Goal: Transaction & Acquisition: Purchase product/service

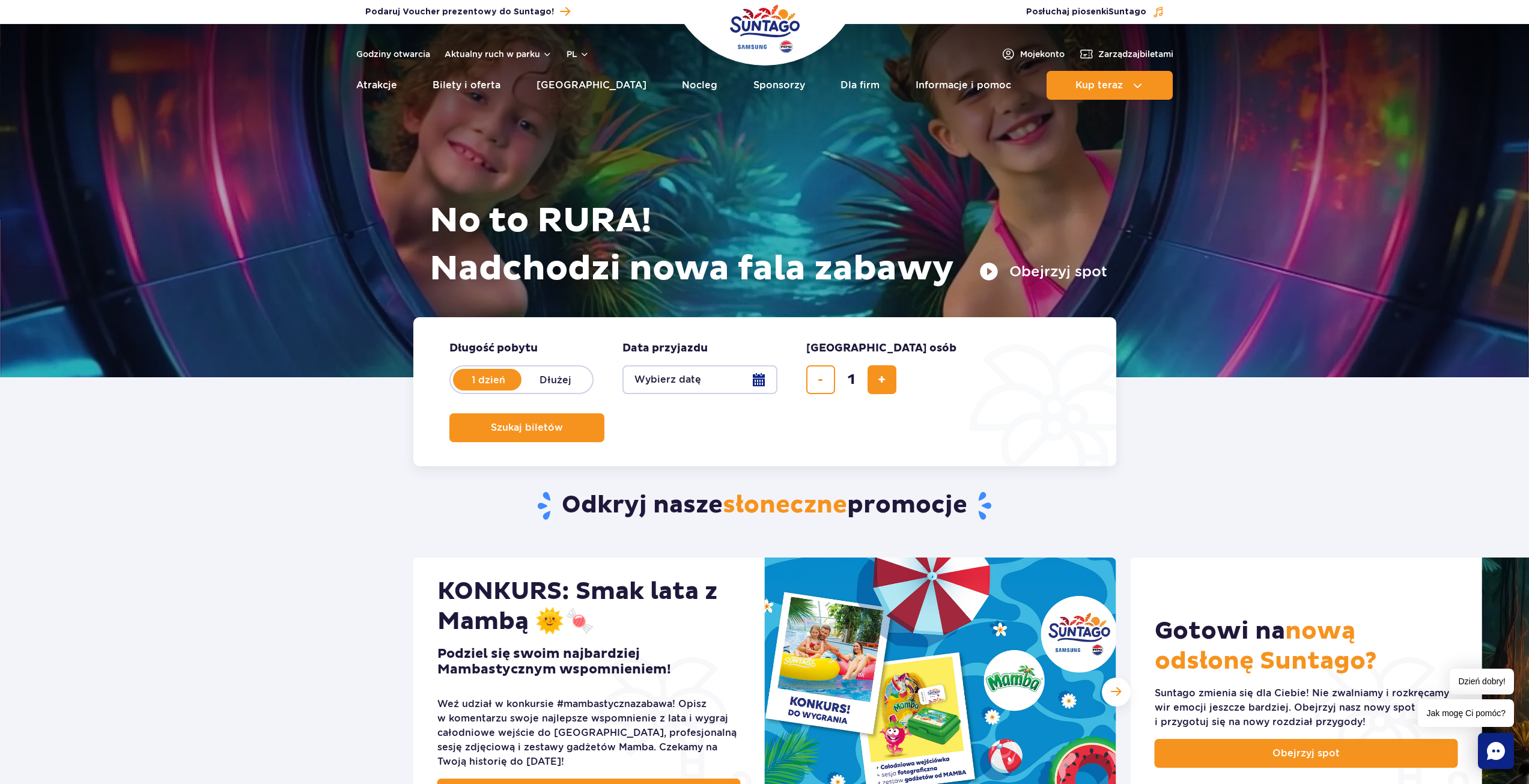
click at [716, 382] on button "Wybierz datę" at bounding box center [700, 379] width 155 height 29
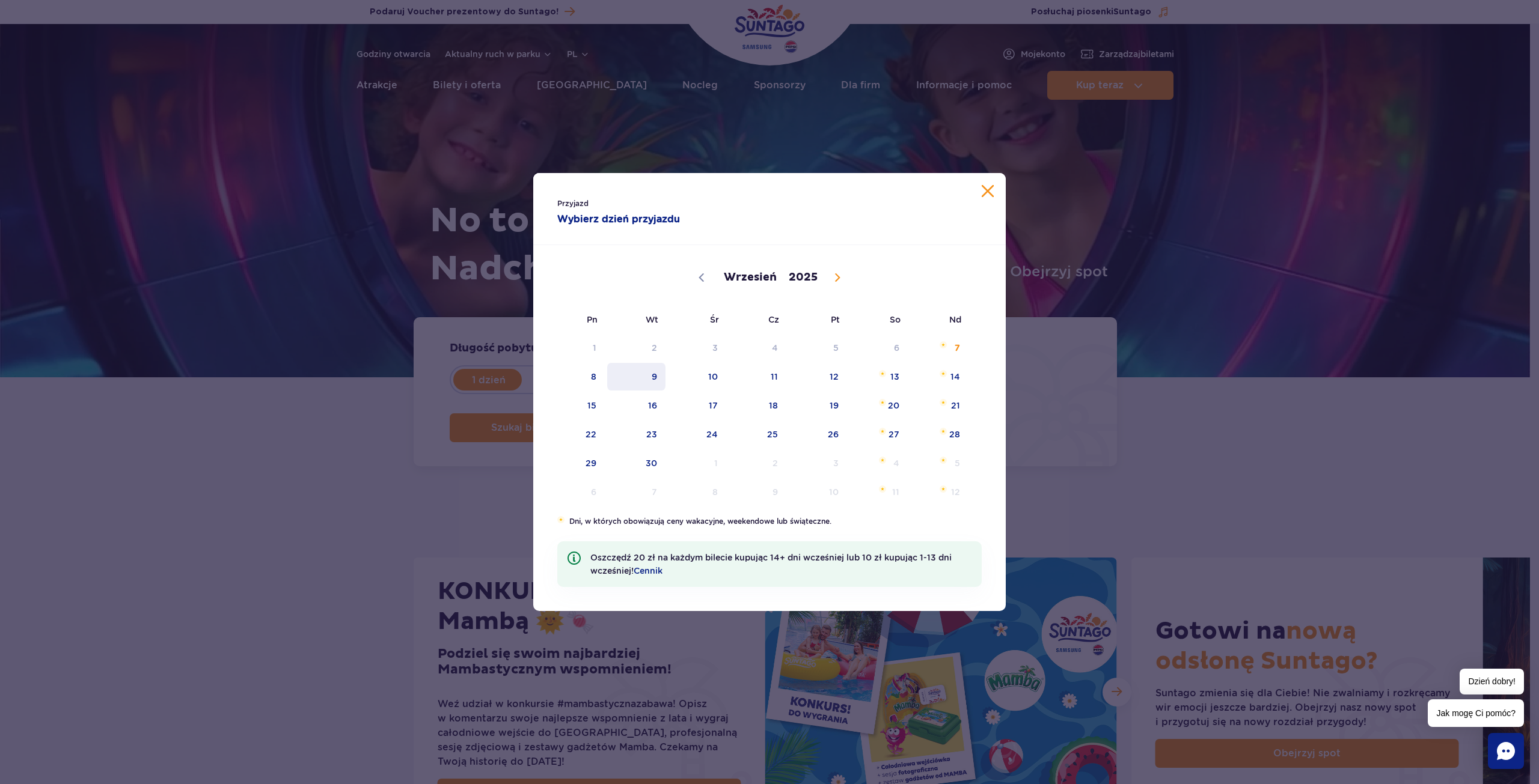
click at [608, 384] on span "9" at bounding box center [636, 377] width 60 height 28
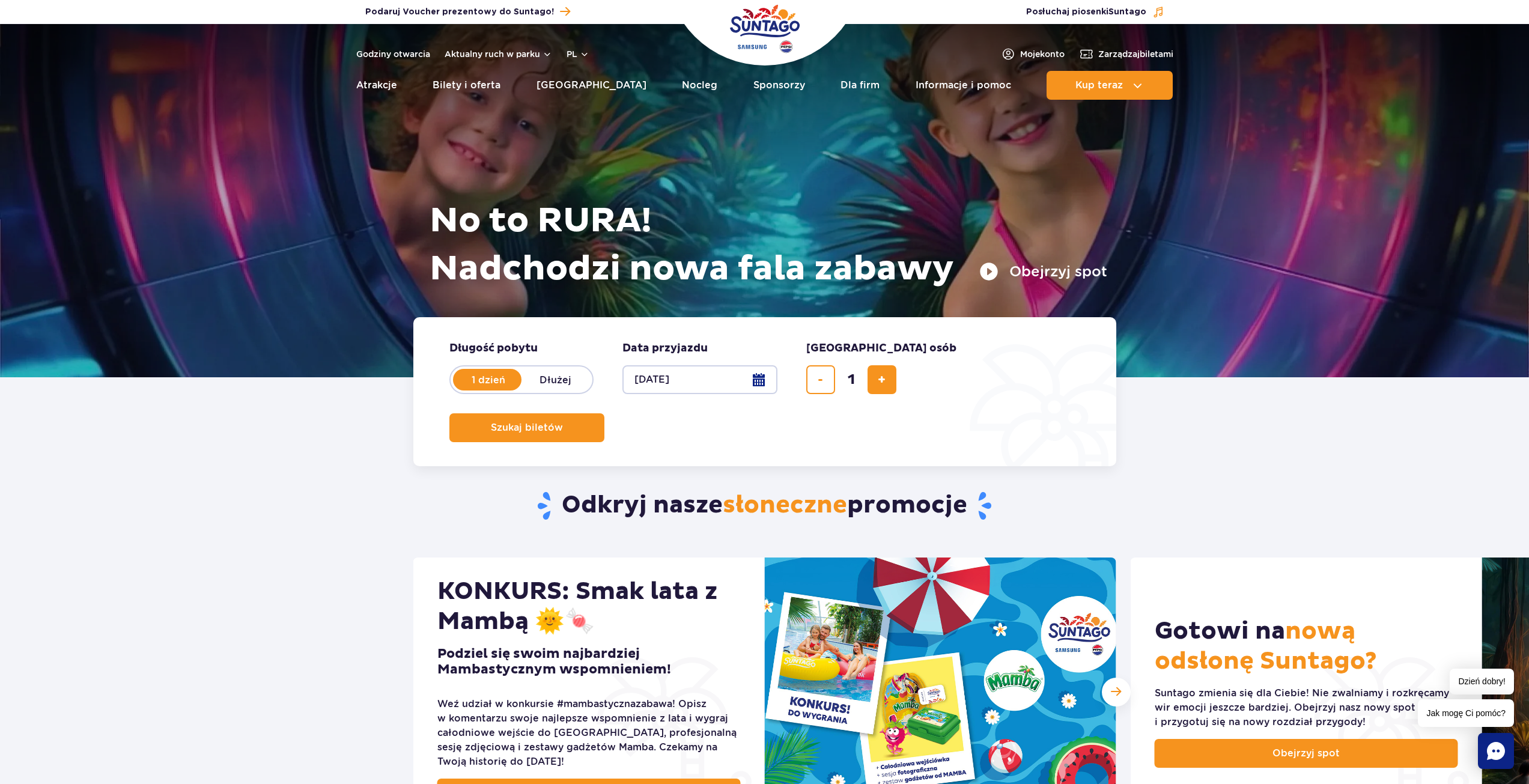
click at [678, 380] on button "09.09.25" at bounding box center [700, 379] width 155 height 29
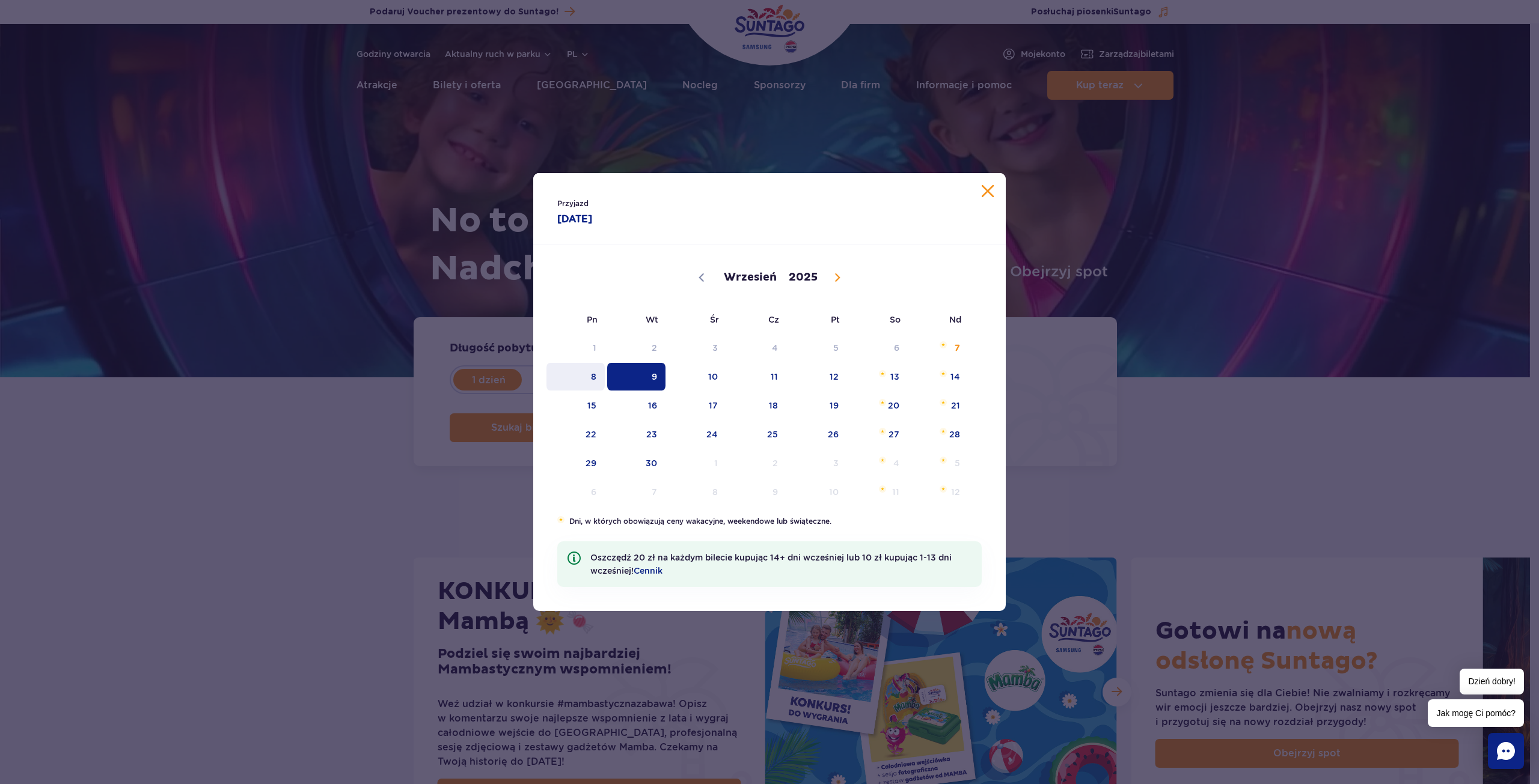
click at [585, 379] on span "8" at bounding box center [575, 377] width 60 height 28
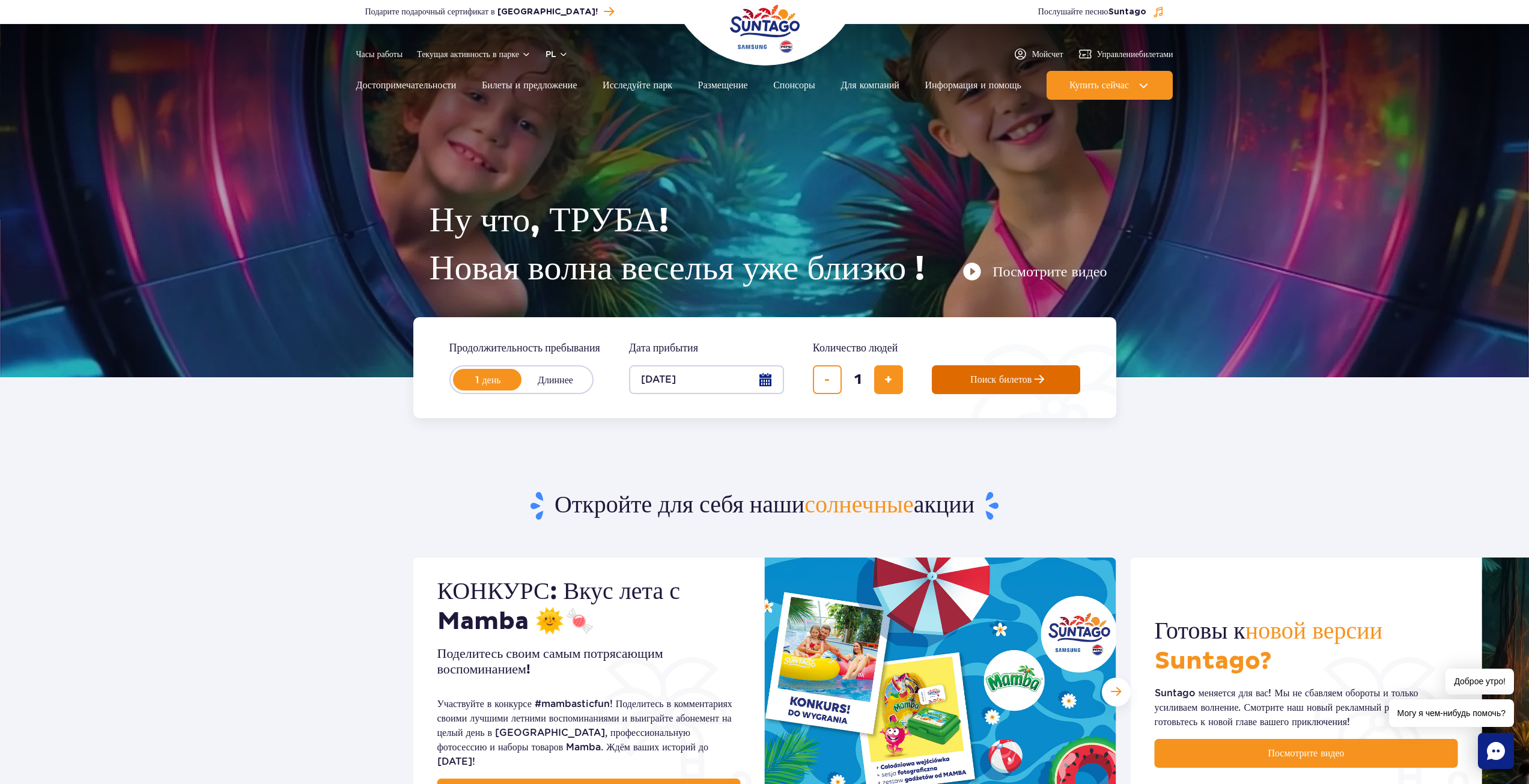
click at [962, 370] on button "Поиск билетов" at bounding box center [1005, 379] width 148 height 29
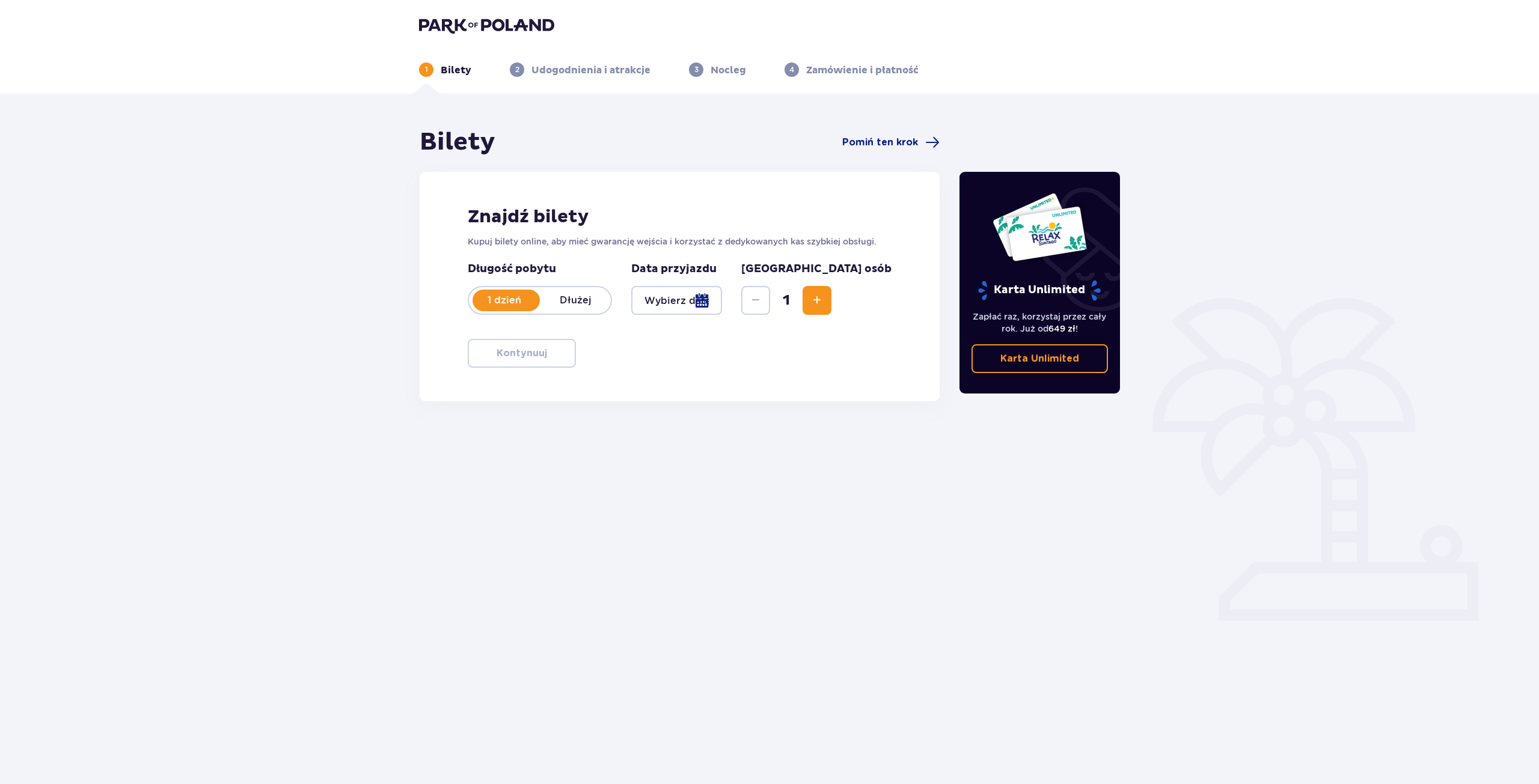
type input "[DATE]"
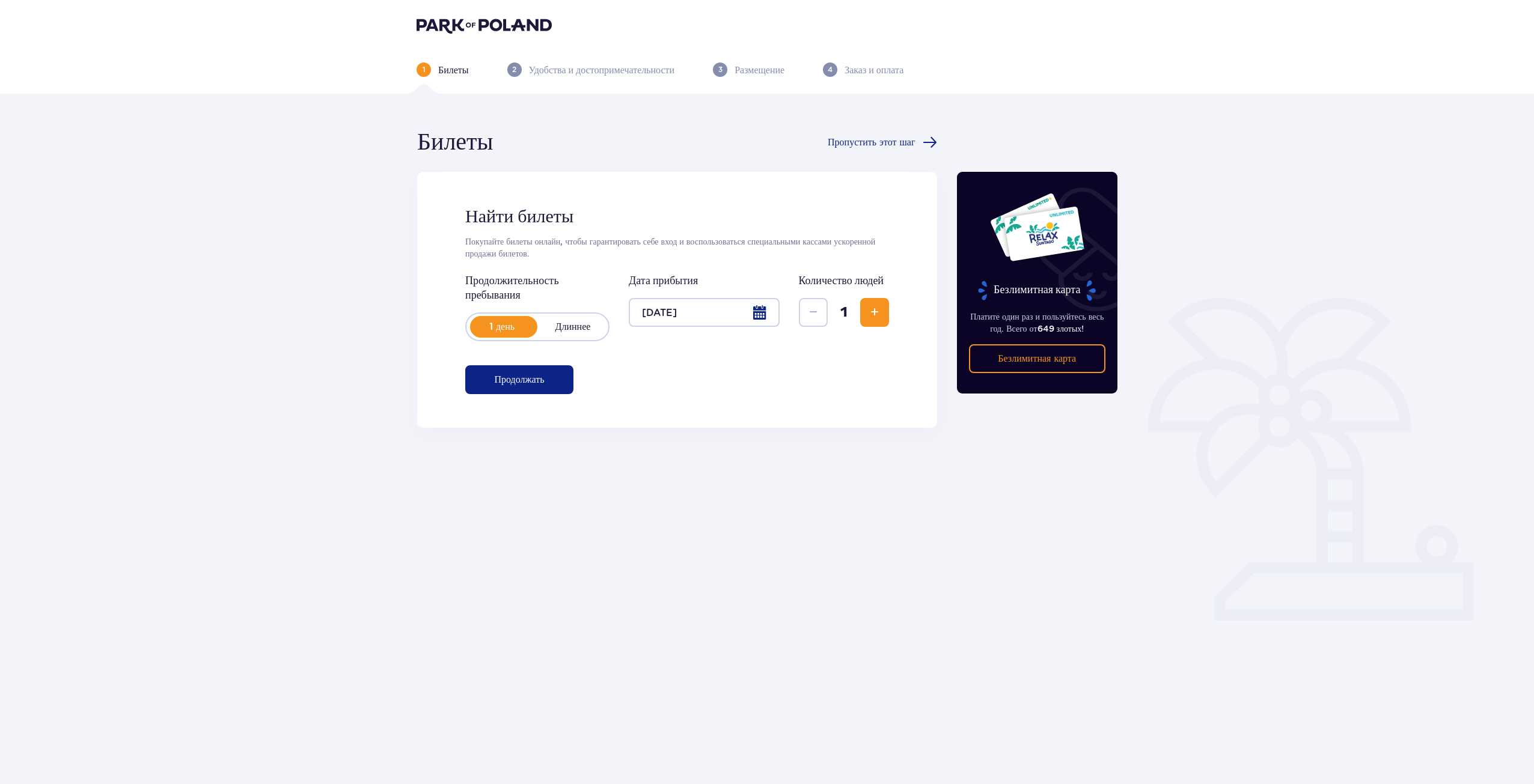
click at [504, 381] on font "Продолжать" at bounding box center [518, 379] width 50 height 9
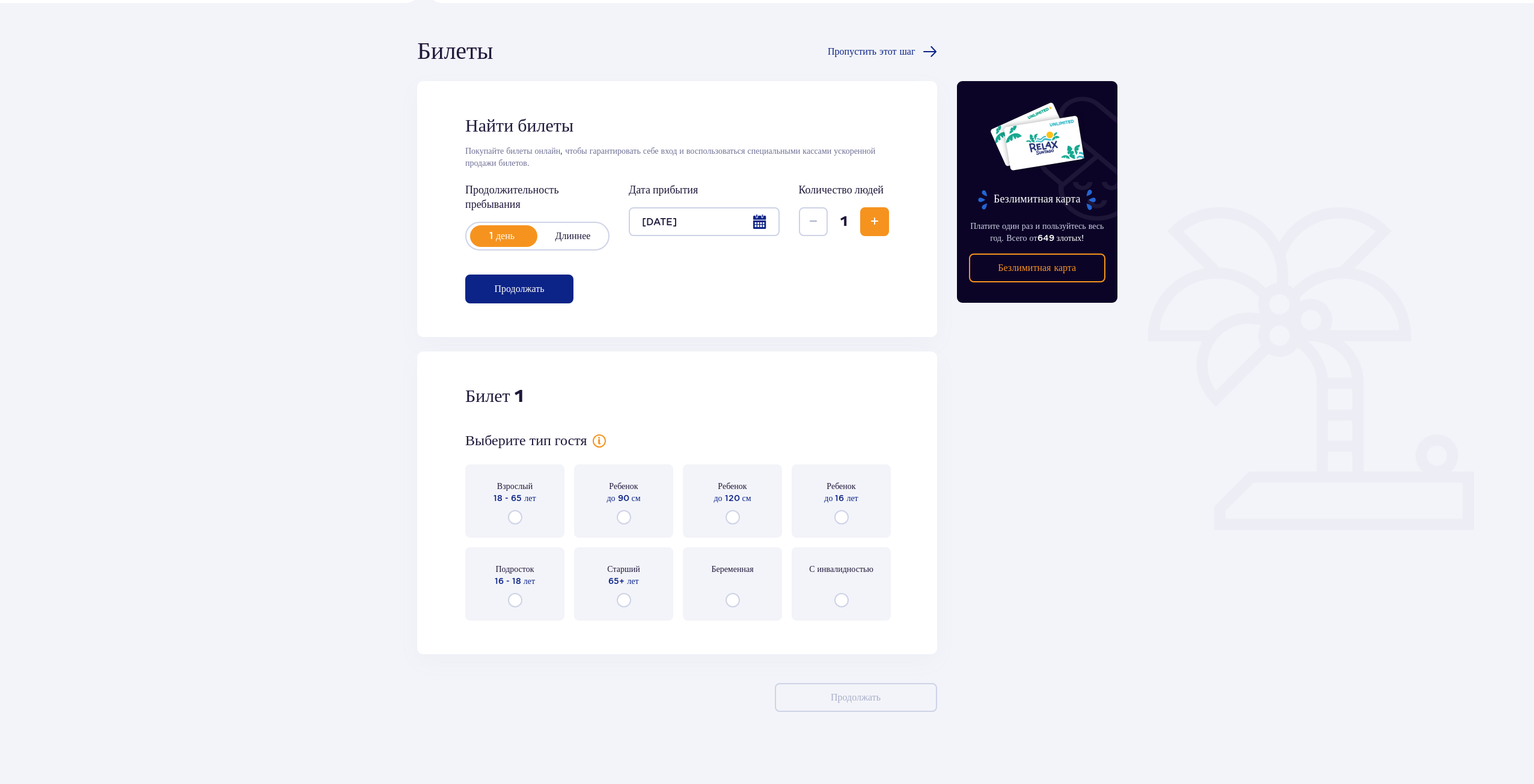
click at [525, 501] on font "18 - 65 лет" at bounding box center [514, 498] width 42 height 9
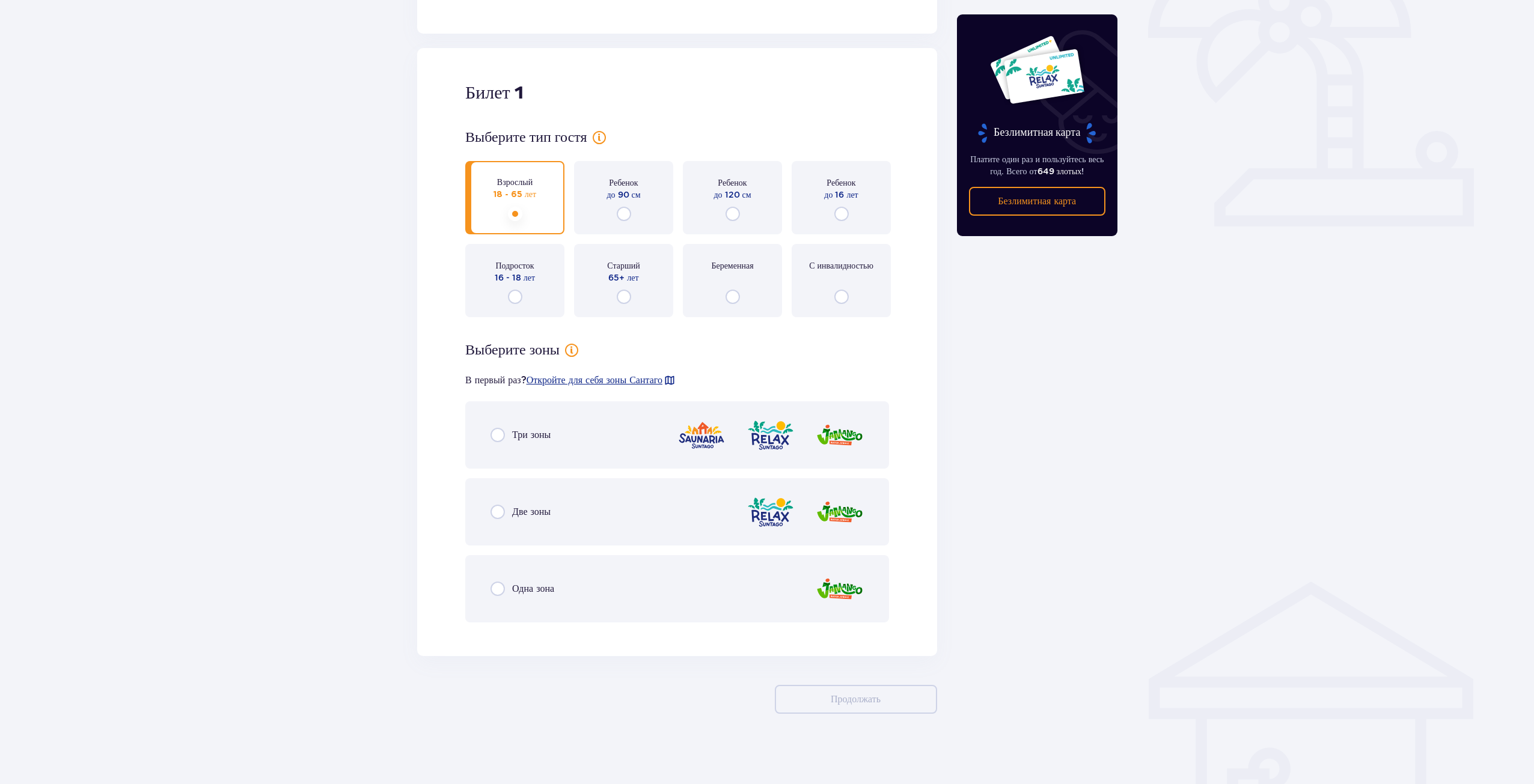
scroll to position [396, 0]
click at [560, 426] on div "Три зоны" at bounding box center [677, 433] width 423 height 67
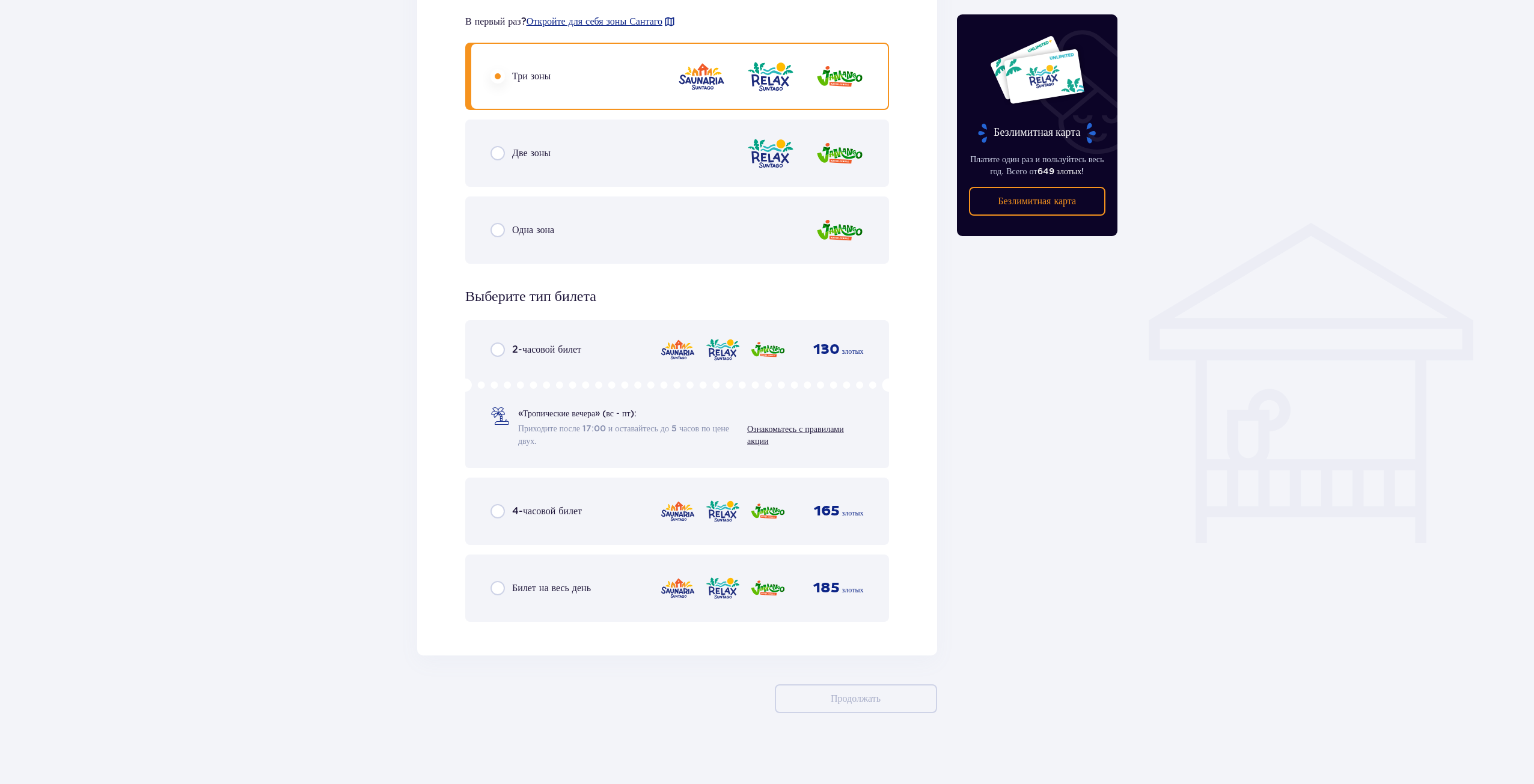
scroll to position [754, 0]
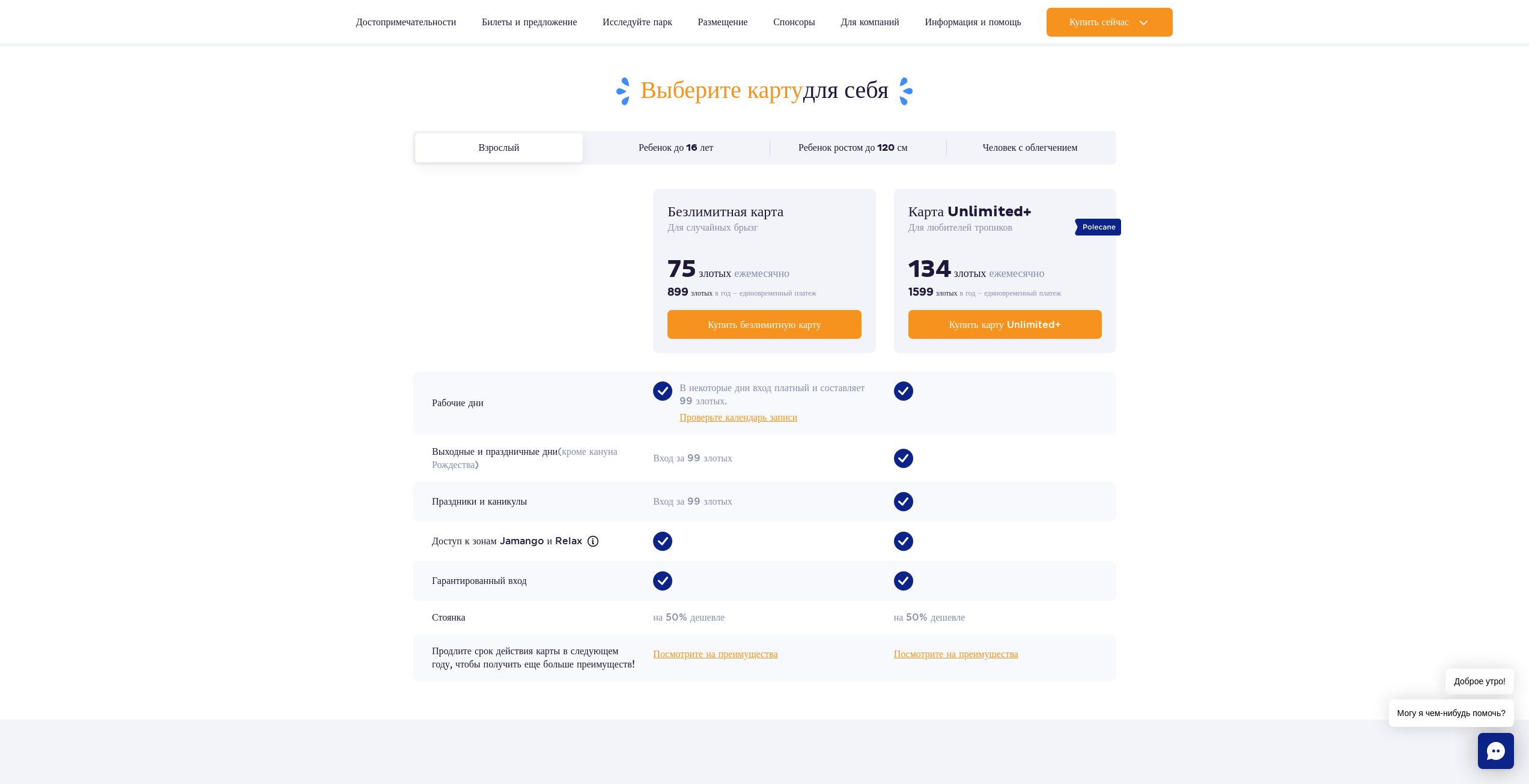
scroll to position [841, 0]
